Goal: Task Accomplishment & Management: Complete application form

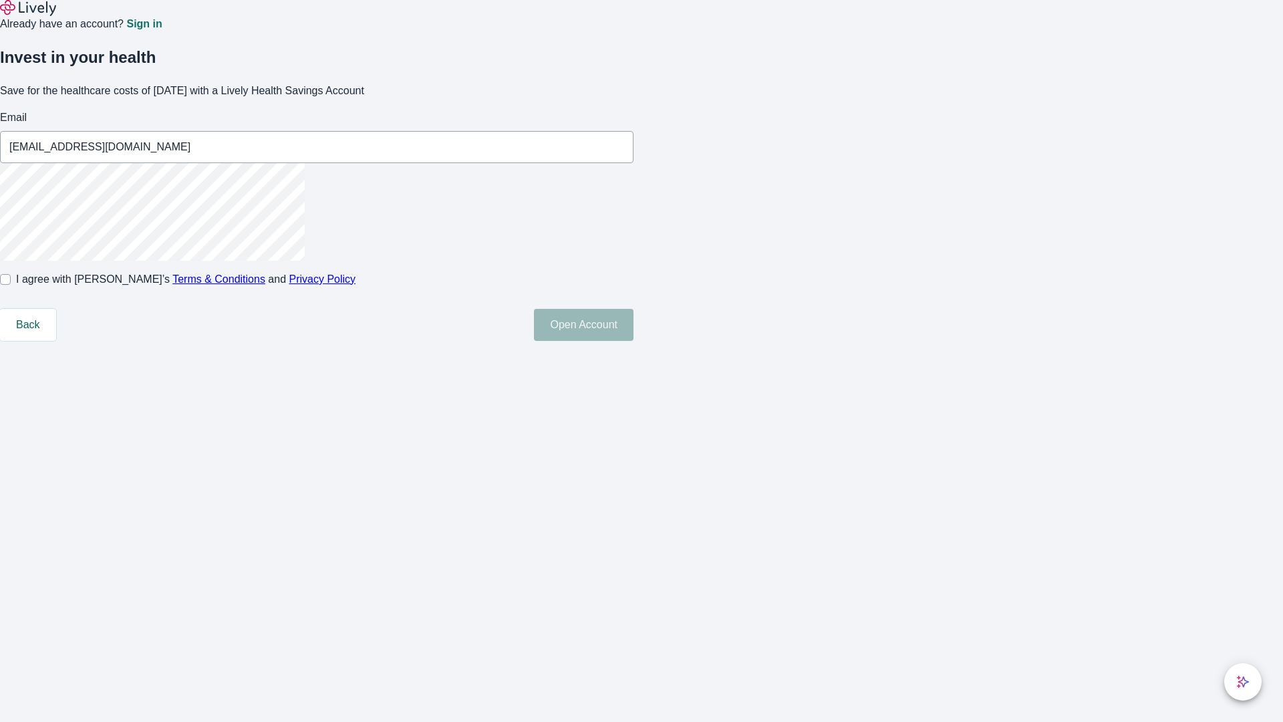
click at [11, 285] on input "I agree with Lively’s Terms & Conditions and Privacy Policy" at bounding box center [5, 279] width 11 height 11
checkbox input "true"
click at [634, 341] on button "Open Account" at bounding box center [584, 325] width 100 height 32
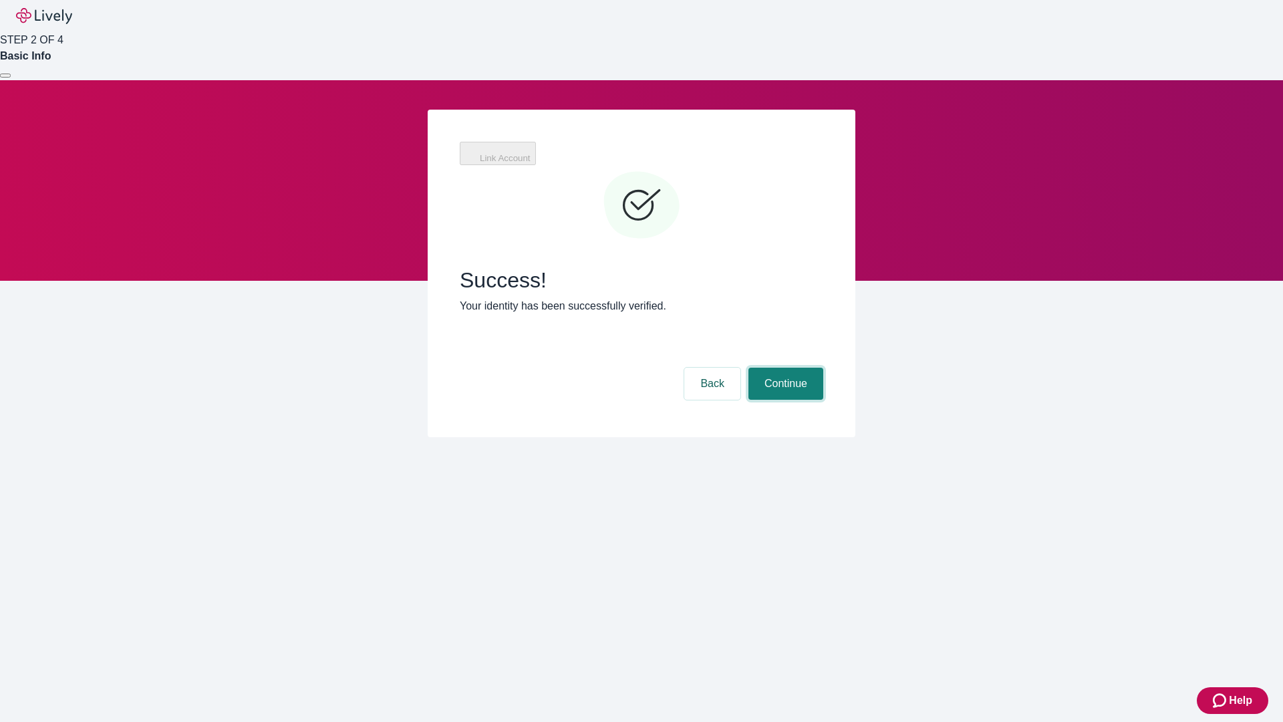
click at [784, 368] on button "Continue" at bounding box center [785, 384] width 75 height 32
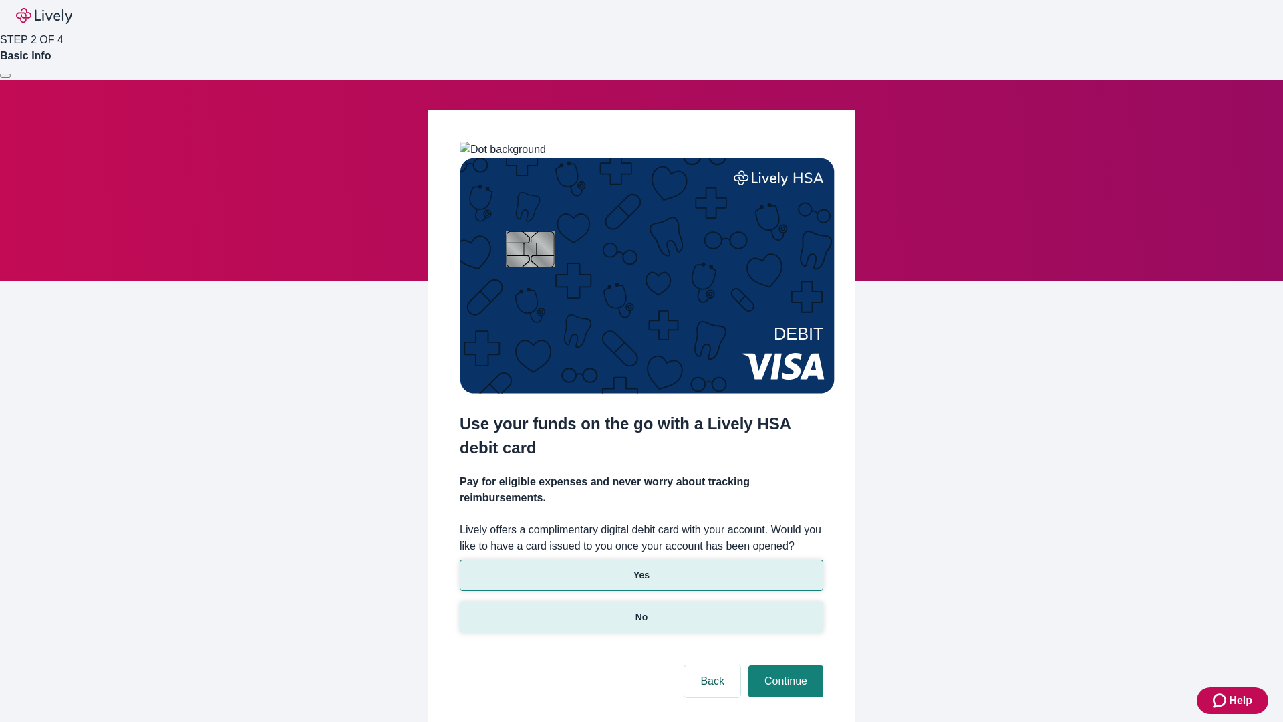
click at [641, 610] on p "No" at bounding box center [642, 617] width 13 height 14
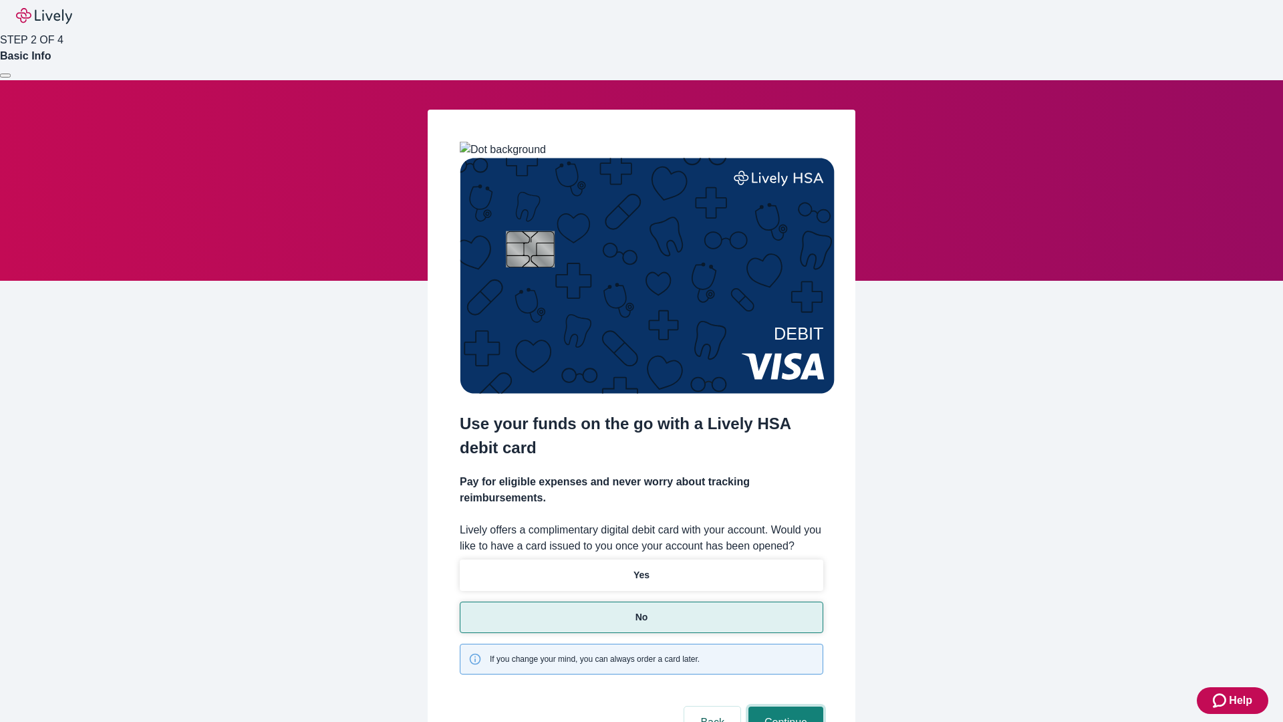
click at [784, 706] on button "Continue" at bounding box center [785, 722] width 75 height 32
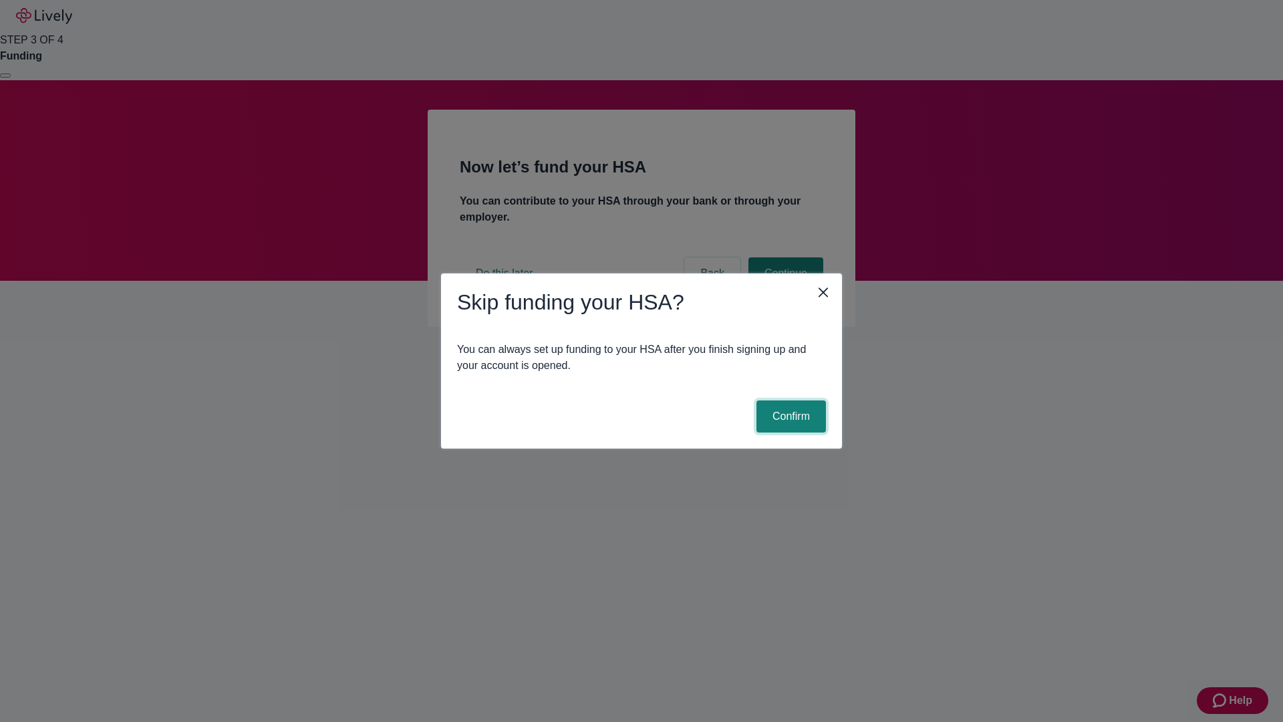
click at [789, 416] on button "Confirm" at bounding box center [790, 416] width 69 height 32
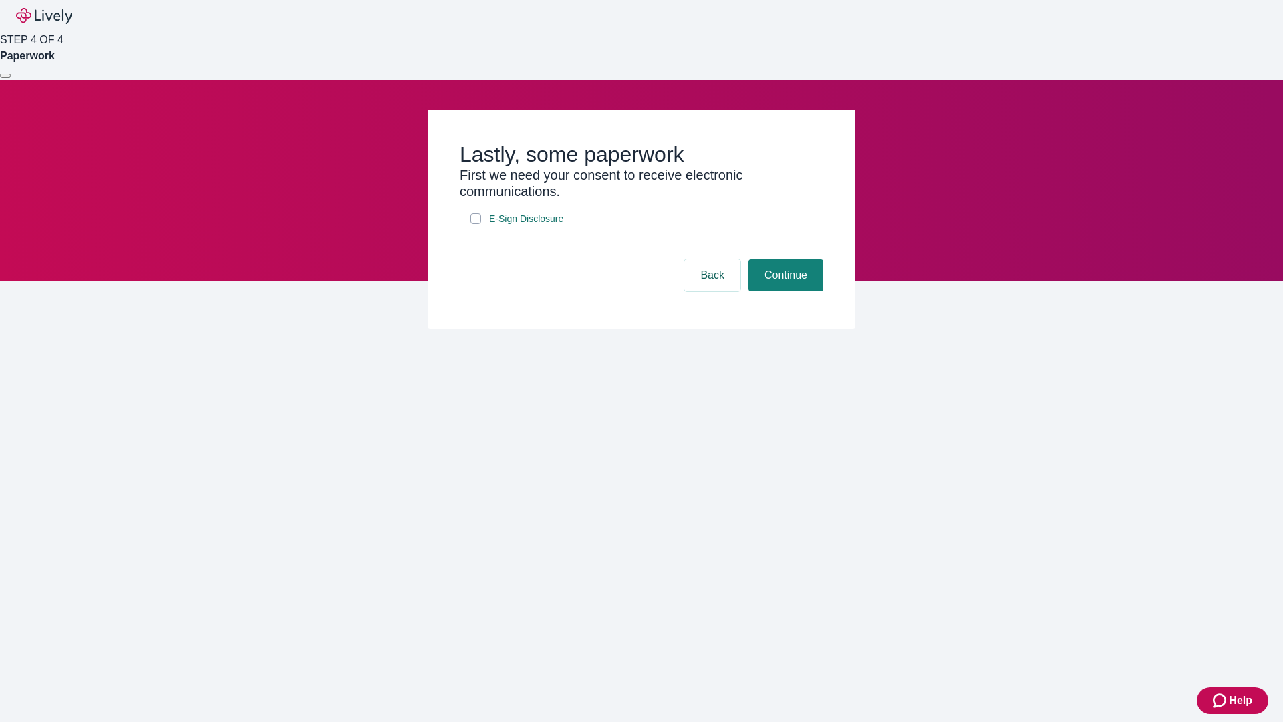
click at [476, 224] on input "E-Sign Disclosure" at bounding box center [475, 218] width 11 height 11
checkbox input "true"
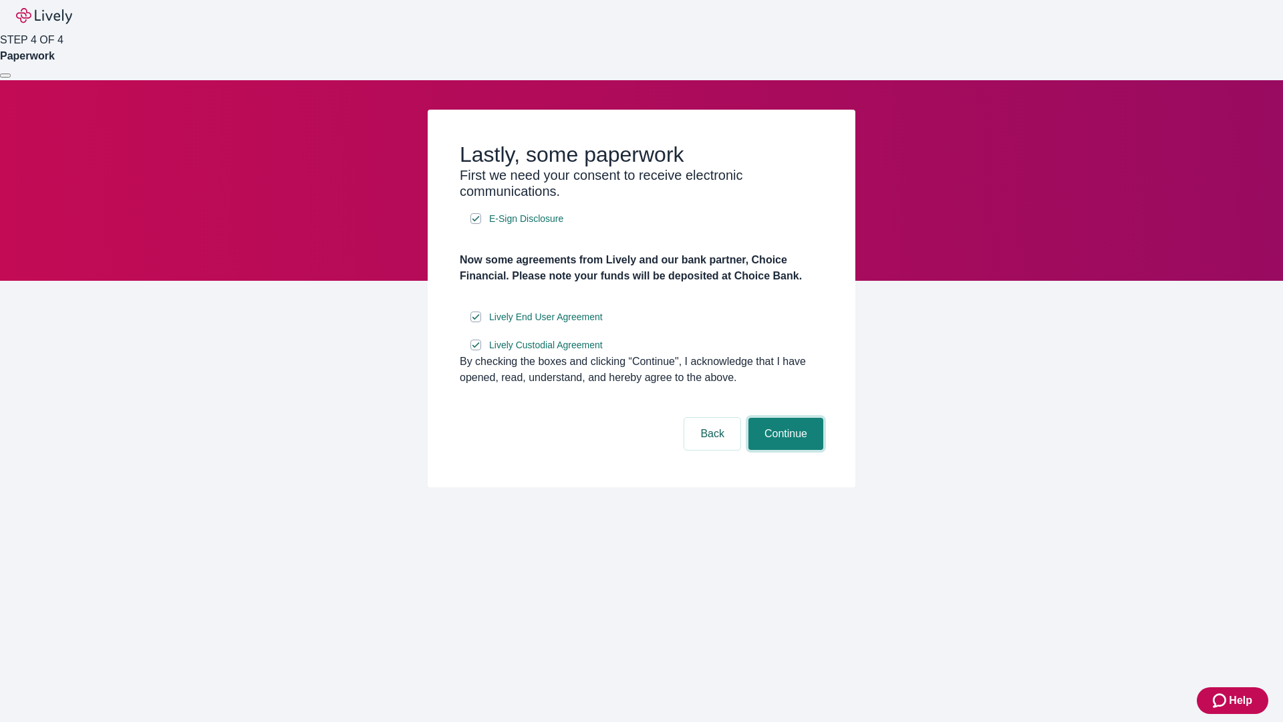
click at [784, 450] on button "Continue" at bounding box center [785, 434] width 75 height 32
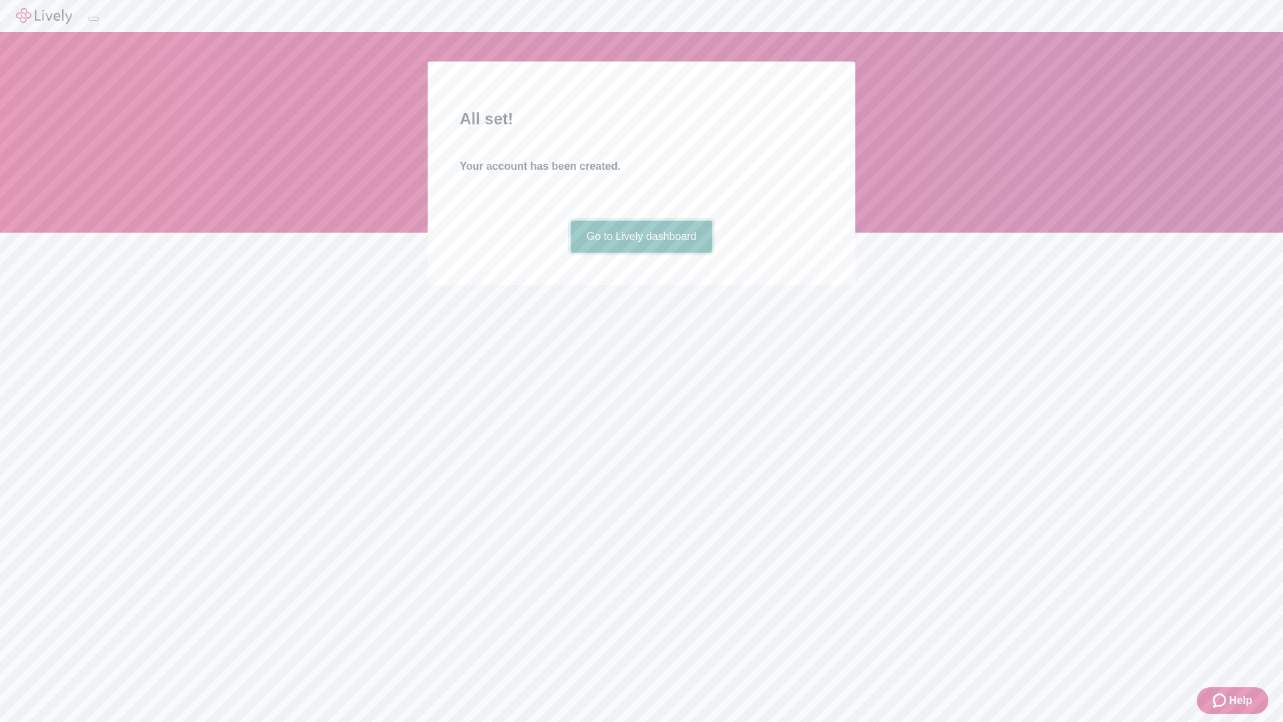
click at [641, 253] on link "Go to Lively dashboard" at bounding box center [642, 237] width 142 height 32
